Goal: Complete application form

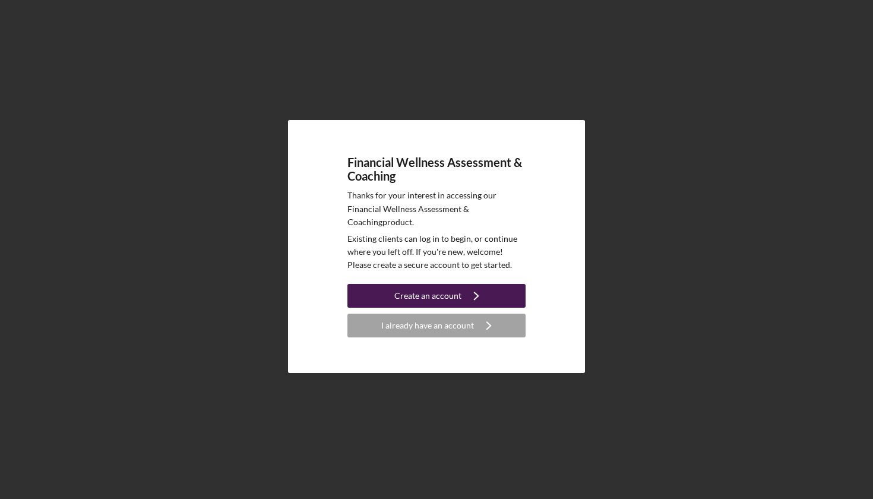
click at [471, 296] on icon "Icon/Navigate" at bounding box center [476, 296] width 30 height 30
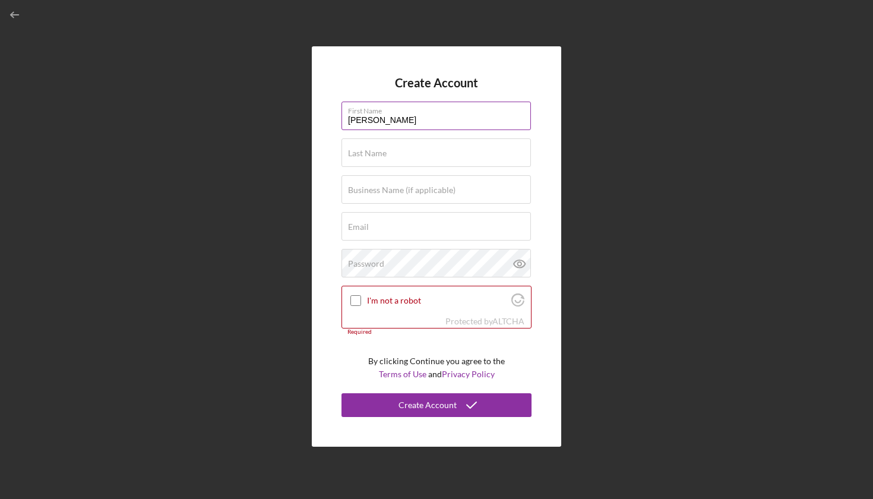
type input "[PERSON_NAME]"
type input "Calle"
type input "Arepas el buen gusto"
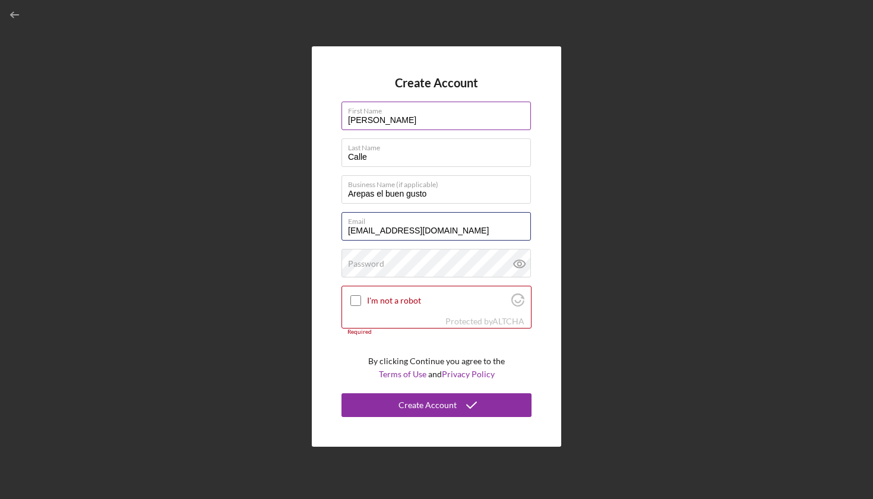
type input "[EMAIL_ADDRESS][DOMAIN_NAME]"
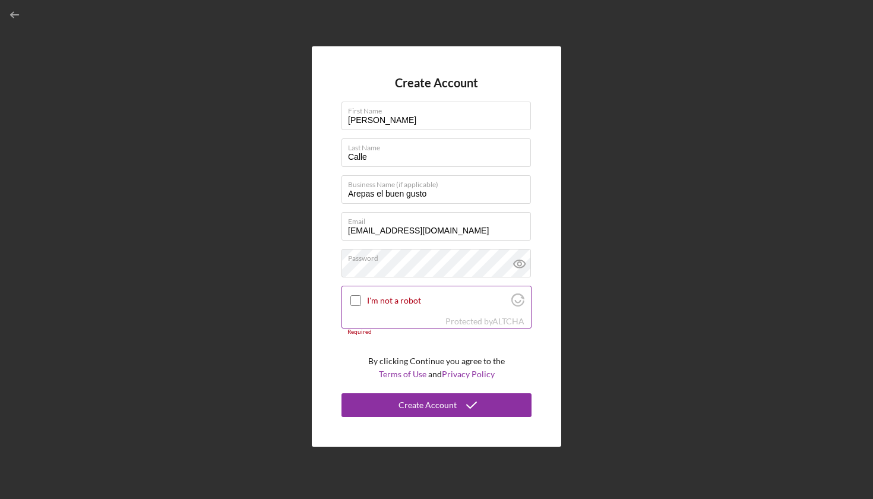
click at [359, 299] on input "I'm not a robot" at bounding box center [355, 300] width 11 height 11
checkbox input "true"
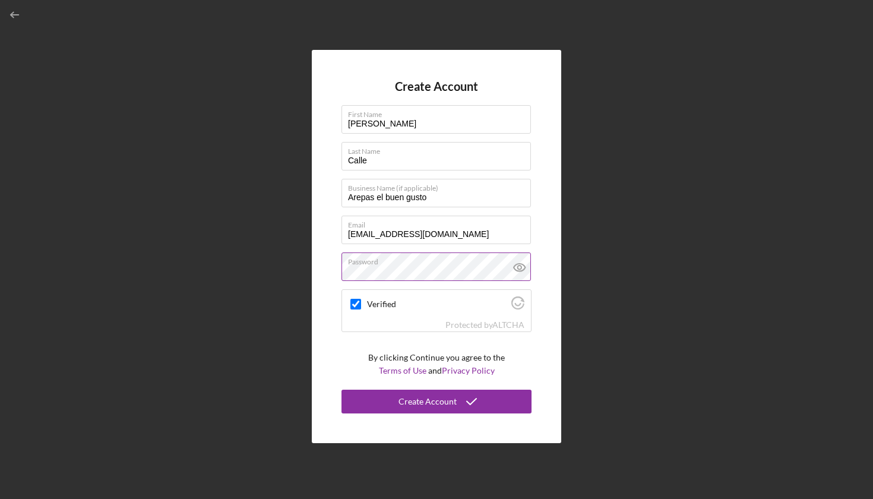
click at [522, 265] on icon at bounding box center [520, 267] width 30 height 30
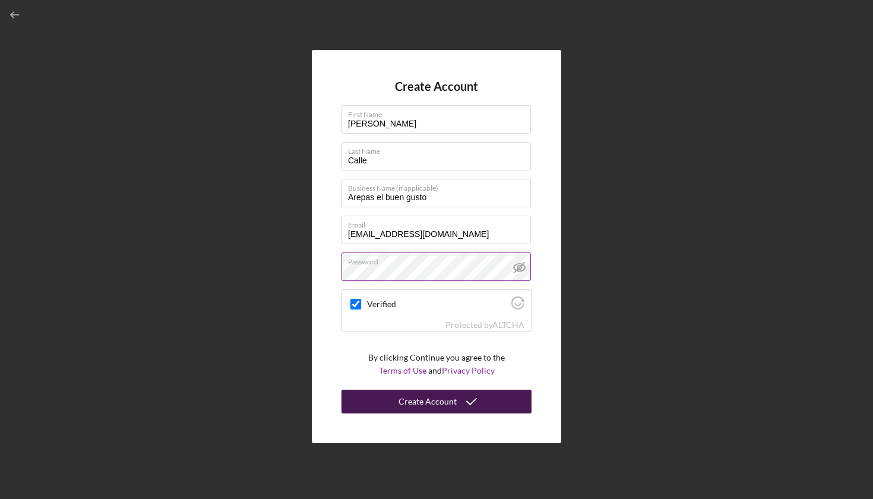
click at [437, 401] on div "Create Account" at bounding box center [427, 402] width 58 height 24
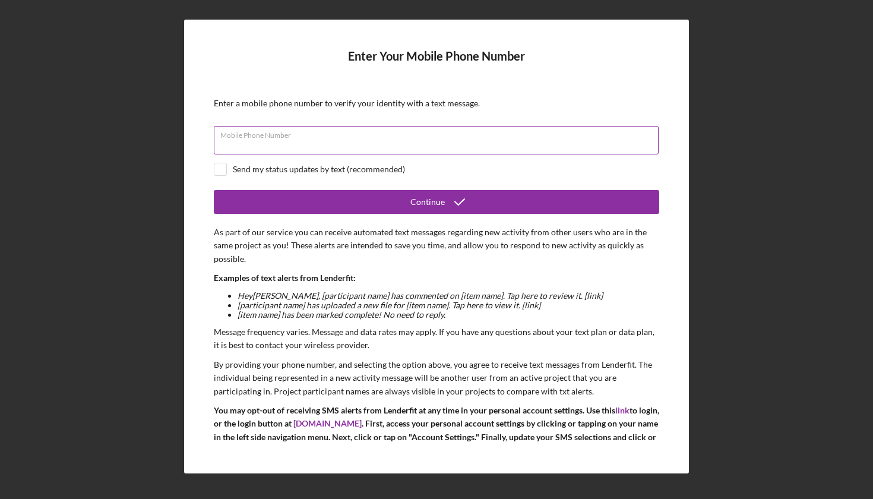
click at [327, 141] on input "Mobile Phone Number" at bounding box center [436, 140] width 445 height 29
type input "[PHONE_NUMBER]"
click at [219, 173] on input "checkbox" at bounding box center [220, 169] width 12 height 12
checkbox input "true"
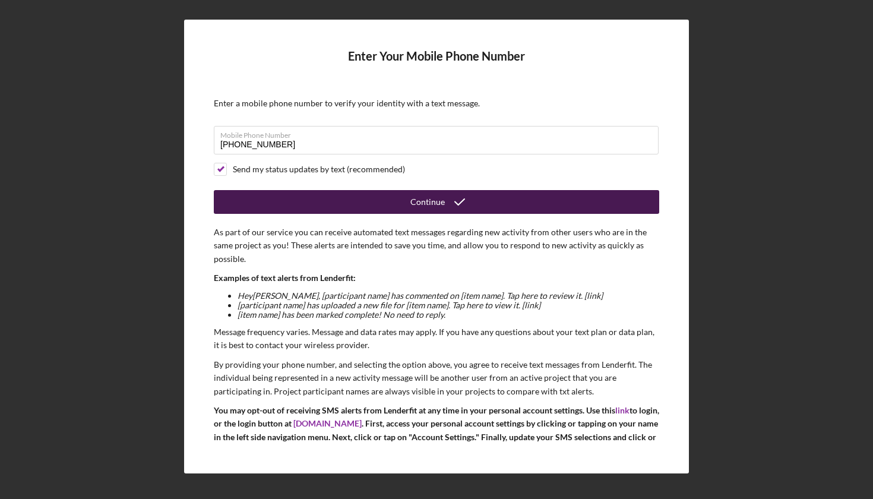
click at [439, 208] on div "Continue" at bounding box center [427, 202] width 34 height 24
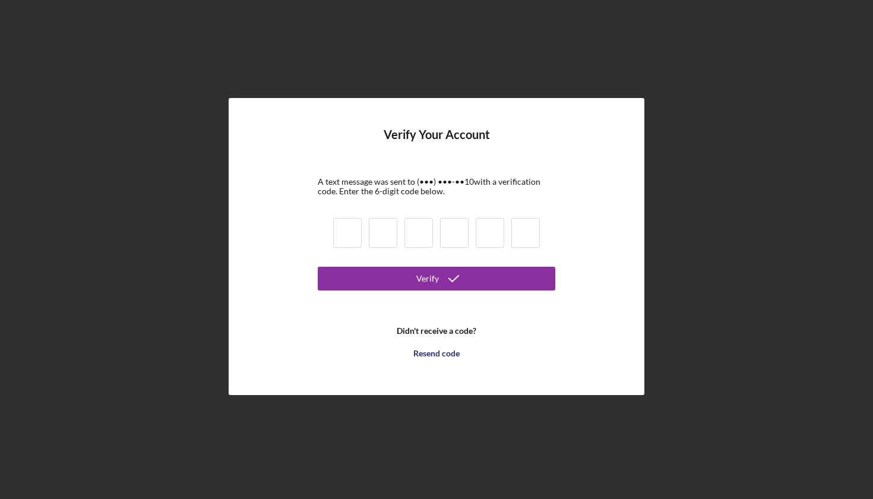
click at [356, 236] on input at bounding box center [347, 233] width 29 height 30
type input "5"
type input "7"
type input "8"
type input "5"
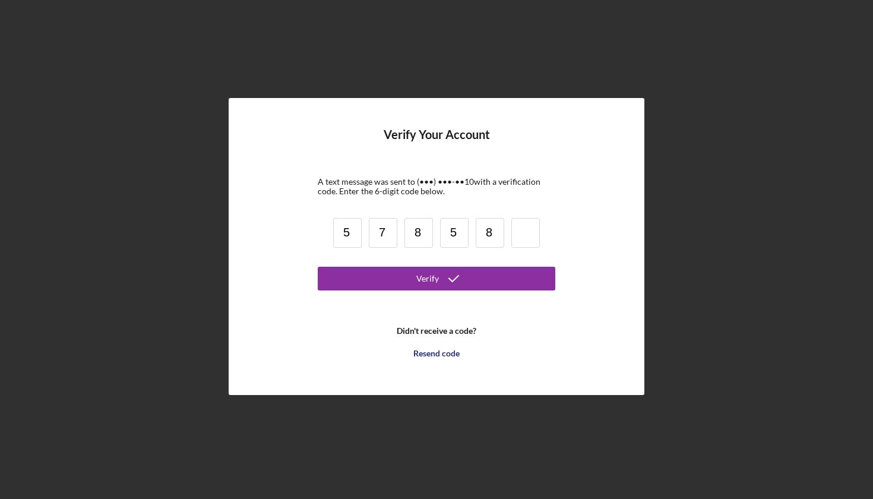
type input "8"
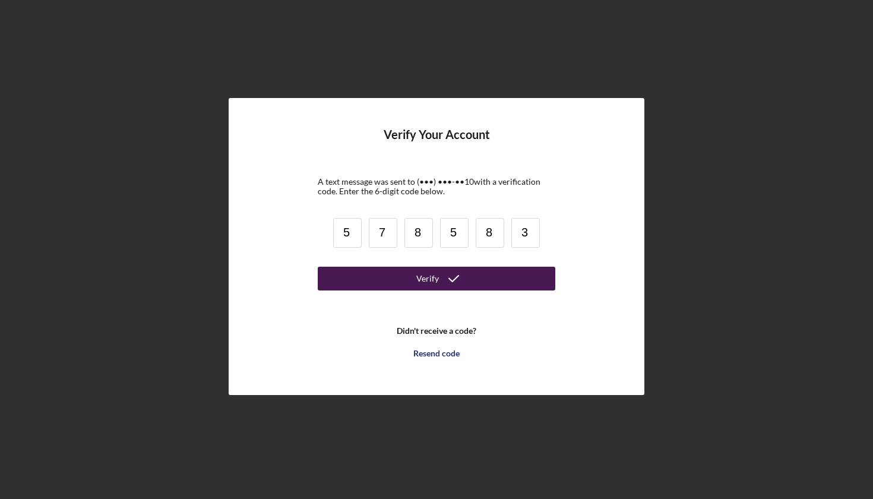
type input "3"
click at [448, 280] on icon "submit" at bounding box center [454, 279] width 30 height 30
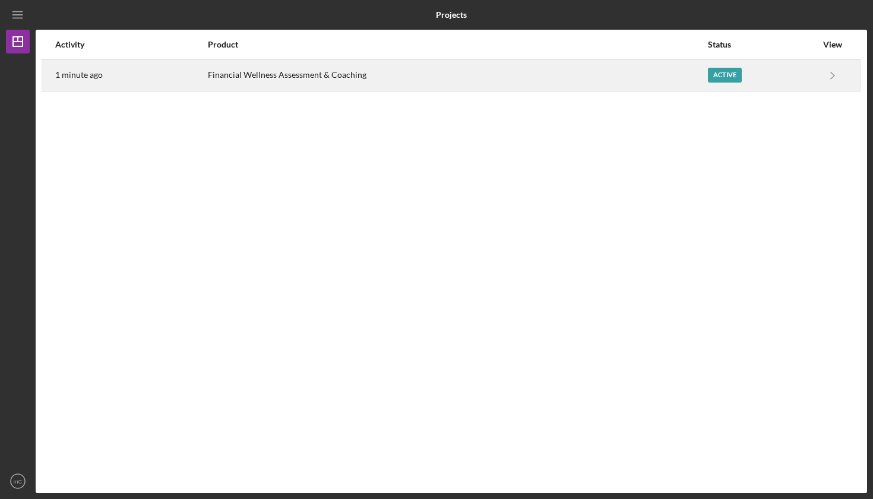
click at [856, 67] on td at bounding box center [854, 74] width 13 height 31
